Goal: Book appointment/travel/reservation

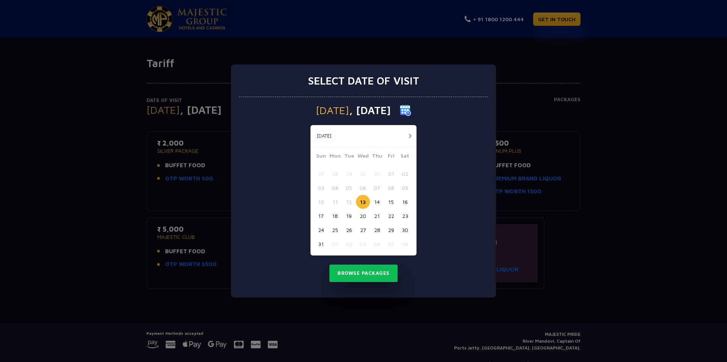
click at [408, 136] on button "button" at bounding box center [409, 135] width 9 height 9
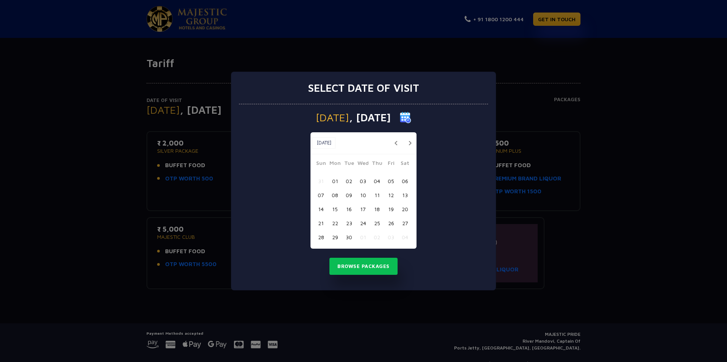
click at [408, 136] on div "[DATE] [DATE]" at bounding box center [364, 143] width 106 height 22
click at [412, 142] on button "button" at bounding box center [409, 142] width 9 height 9
click at [410, 141] on button "button" at bounding box center [409, 142] width 9 height 9
click at [334, 210] on button "13" at bounding box center [335, 209] width 14 height 14
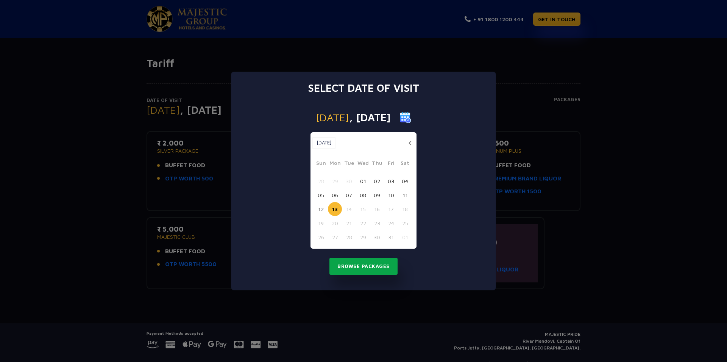
click at [347, 262] on button "Browse Packages" at bounding box center [363, 266] width 68 height 17
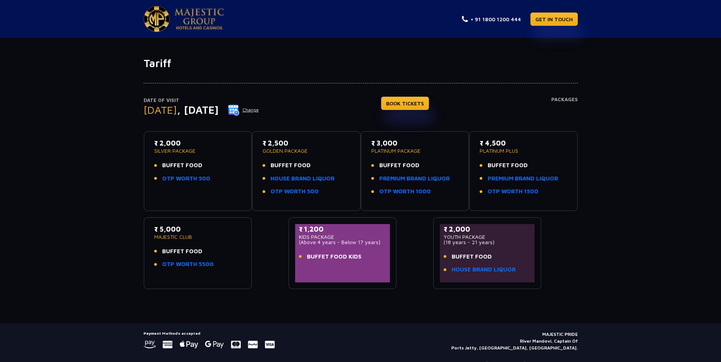
click at [115, 189] on div "Date of Visit [DATE] Change BOOK TICKETS Packages ₹ 2,000 SILVER PACKAGE BUFFET…" at bounding box center [360, 179] width 721 height 219
click at [401, 178] on link "PREMIUM BRAND LIQUOR" at bounding box center [414, 178] width 70 height 9
